Goal: Check status

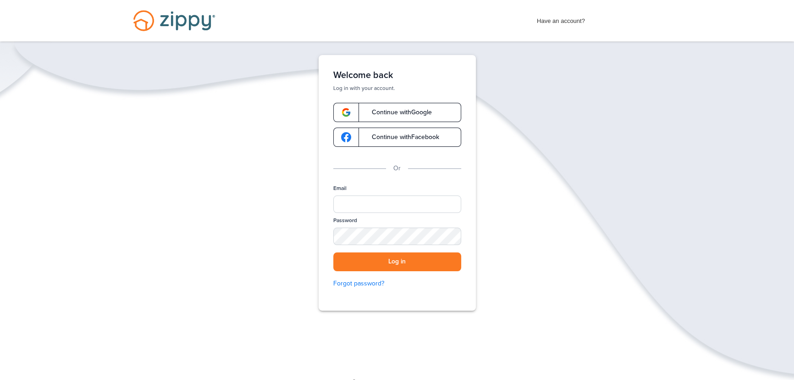
click at [424, 115] on span "Continue with Google" at bounding box center [397, 112] width 69 height 6
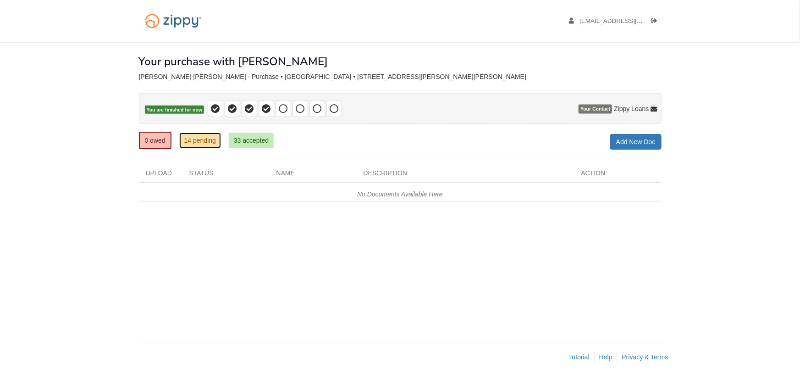
click at [199, 141] on link "14 pending" at bounding box center [200, 141] width 42 height 16
